Goal: Transaction & Acquisition: Purchase product/service

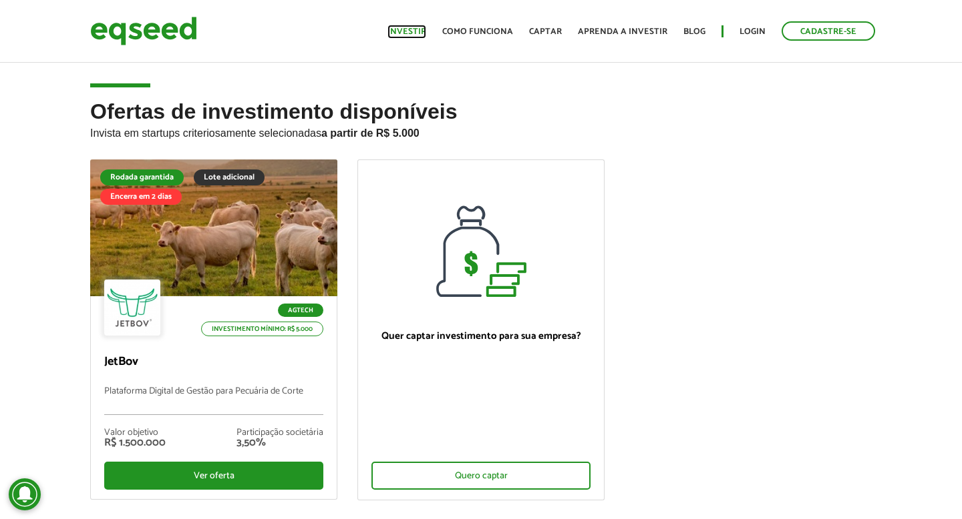
click at [419, 35] on link "Investir" at bounding box center [406, 31] width 39 height 9
click at [751, 28] on link "Login" at bounding box center [752, 31] width 26 height 9
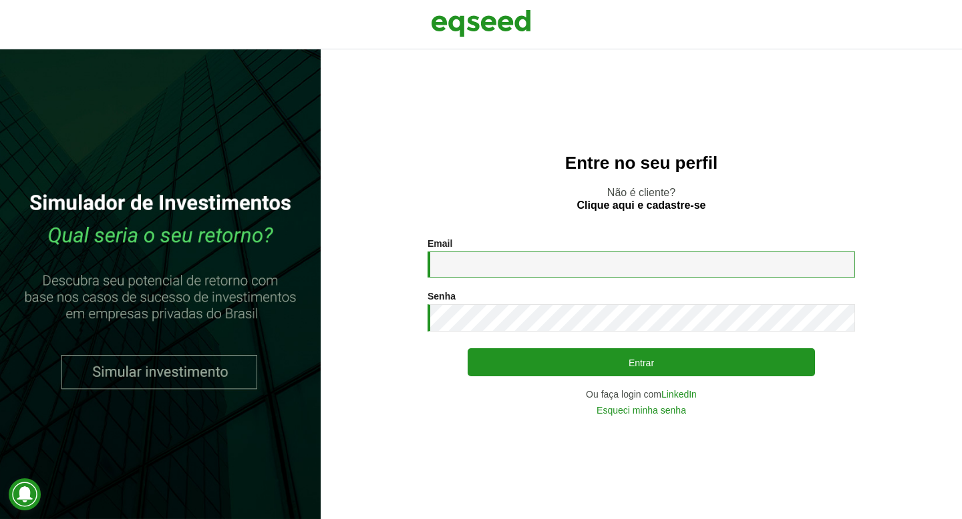
click at [491, 272] on input "Email *" at bounding box center [640, 265] width 427 height 26
type input "**********"
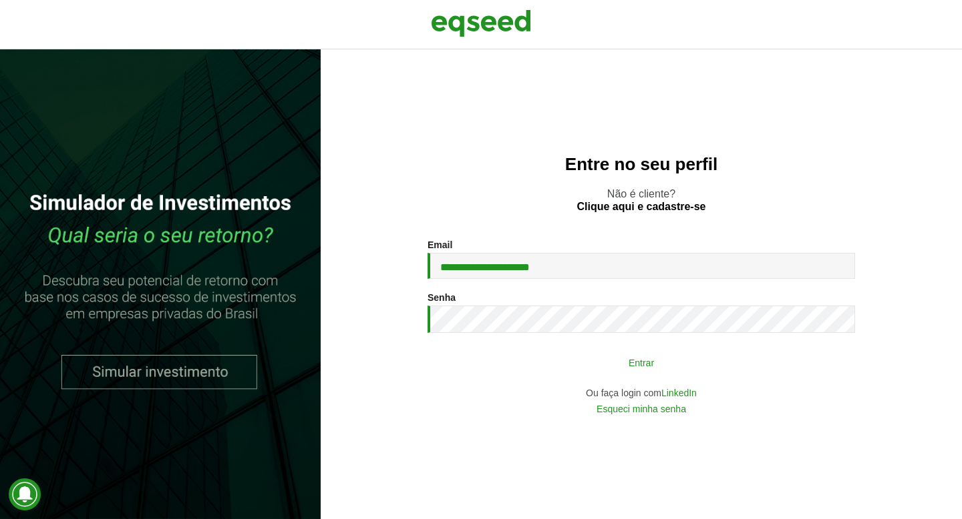
click at [575, 361] on button "Entrar" at bounding box center [640, 362] width 347 height 25
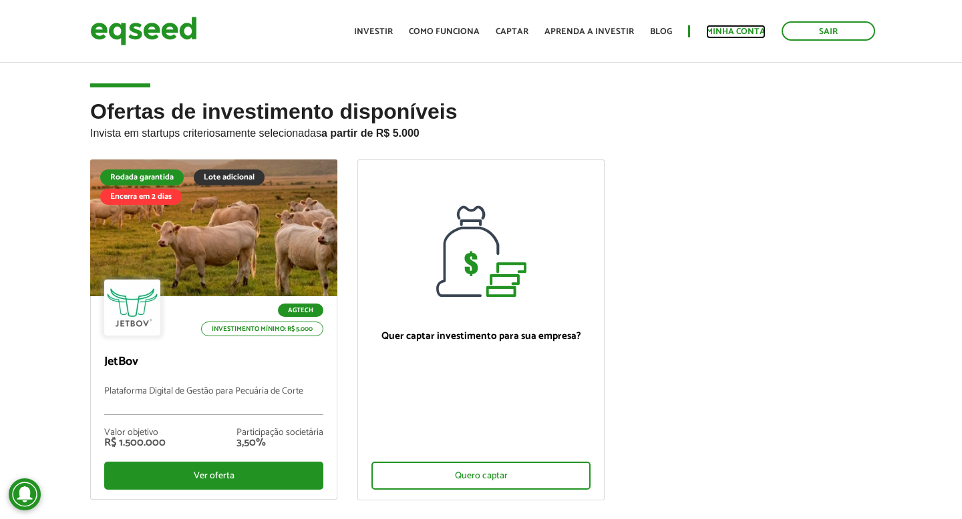
click at [744, 34] on link "Minha conta" at bounding box center [735, 31] width 59 height 9
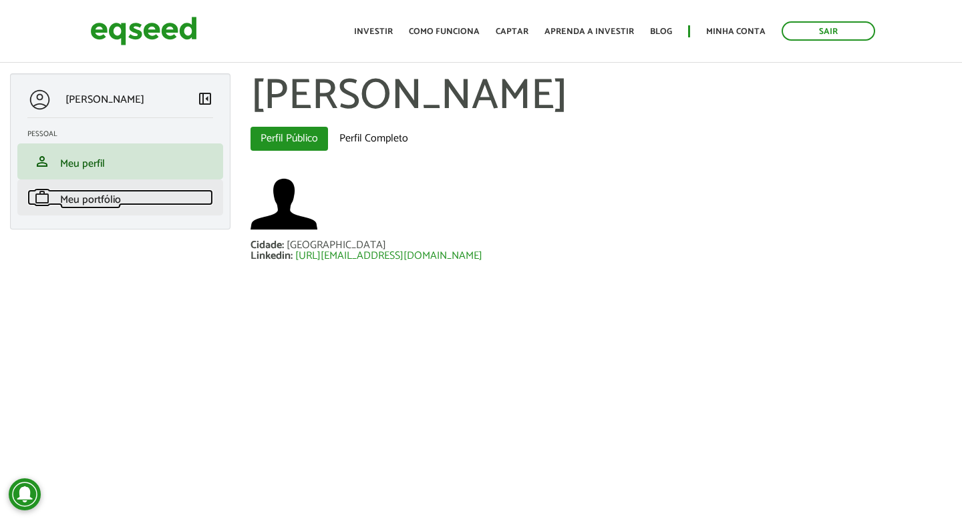
click at [96, 203] on span "Meu portfólio" at bounding box center [90, 200] width 61 height 18
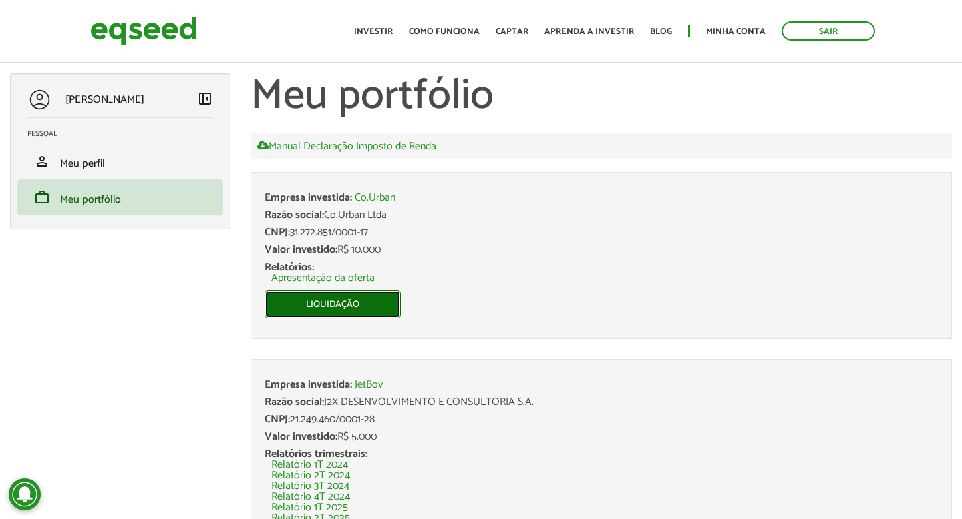
click at [327, 305] on link "Liquidação" at bounding box center [332, 304] width 136 height 28
